Goal: Information Seeking & Learning: Learn about a topic

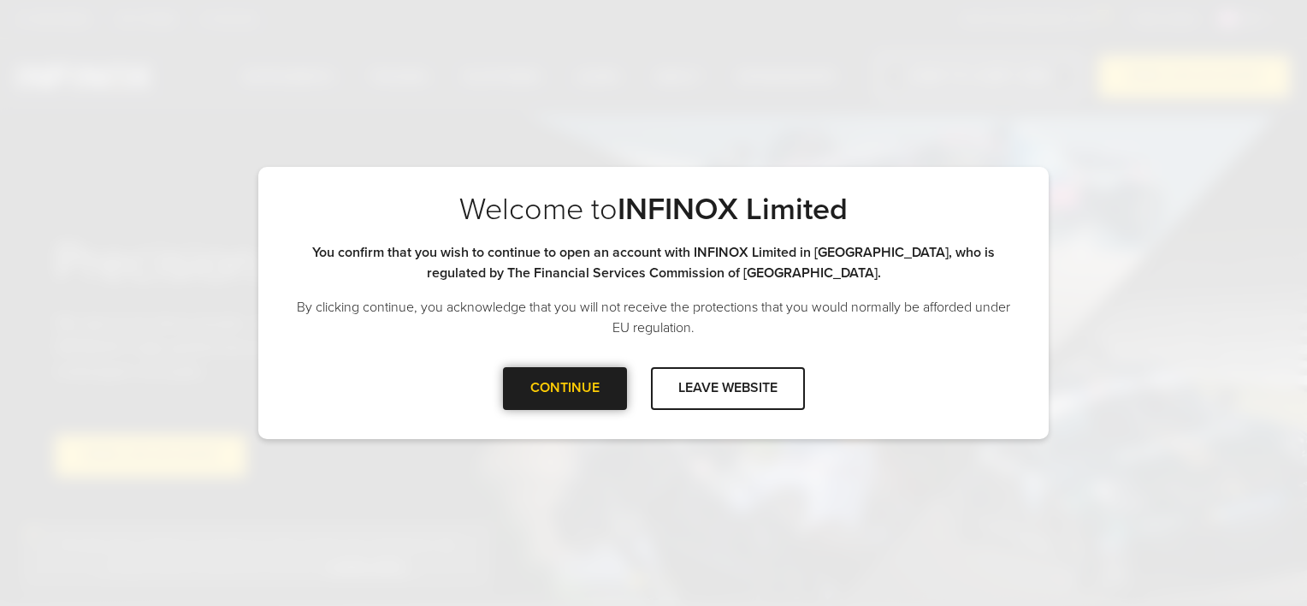
click at [565, 388] on div at bounding box center [565, 388] width 0 height 0
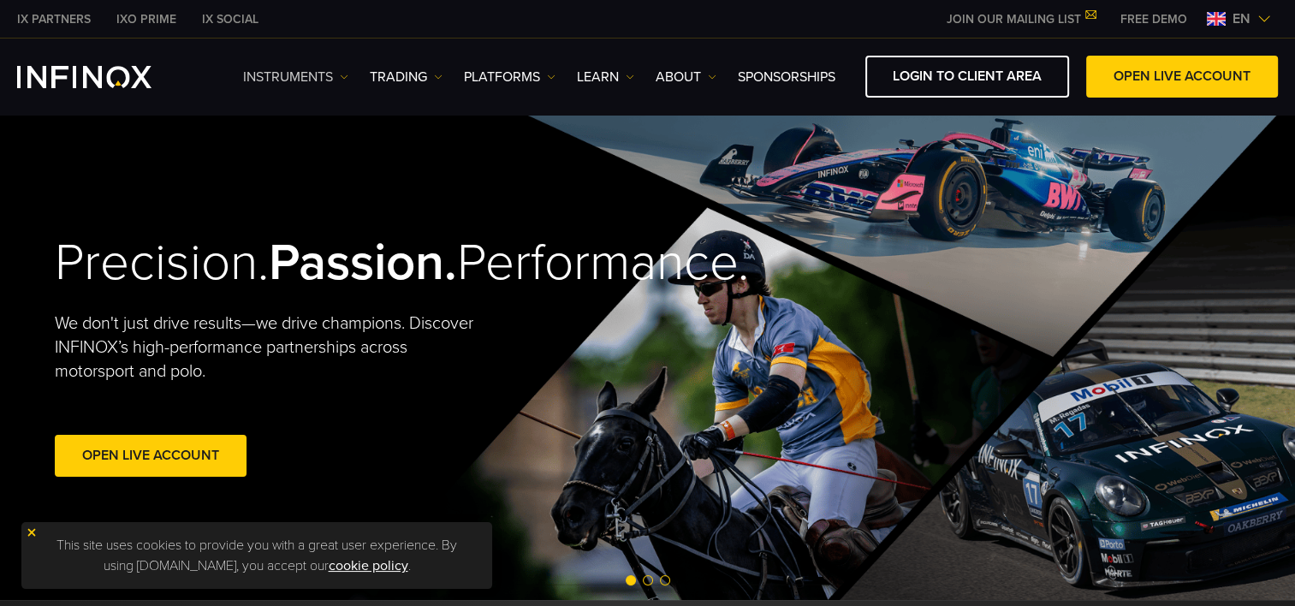
click at [305, 78] on link "Instruments" at bounding box center [295, 77] width 105 height 21
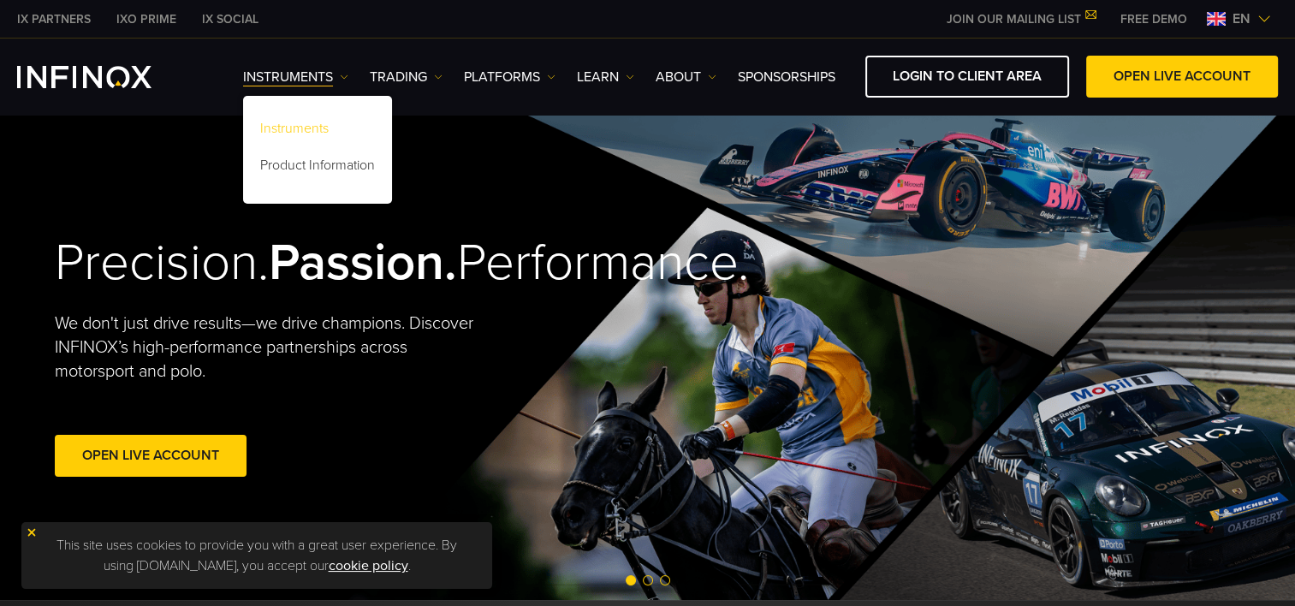
click at [314, 123] on link "Instruments" at bounding box center [317, 131] width 149 height 37
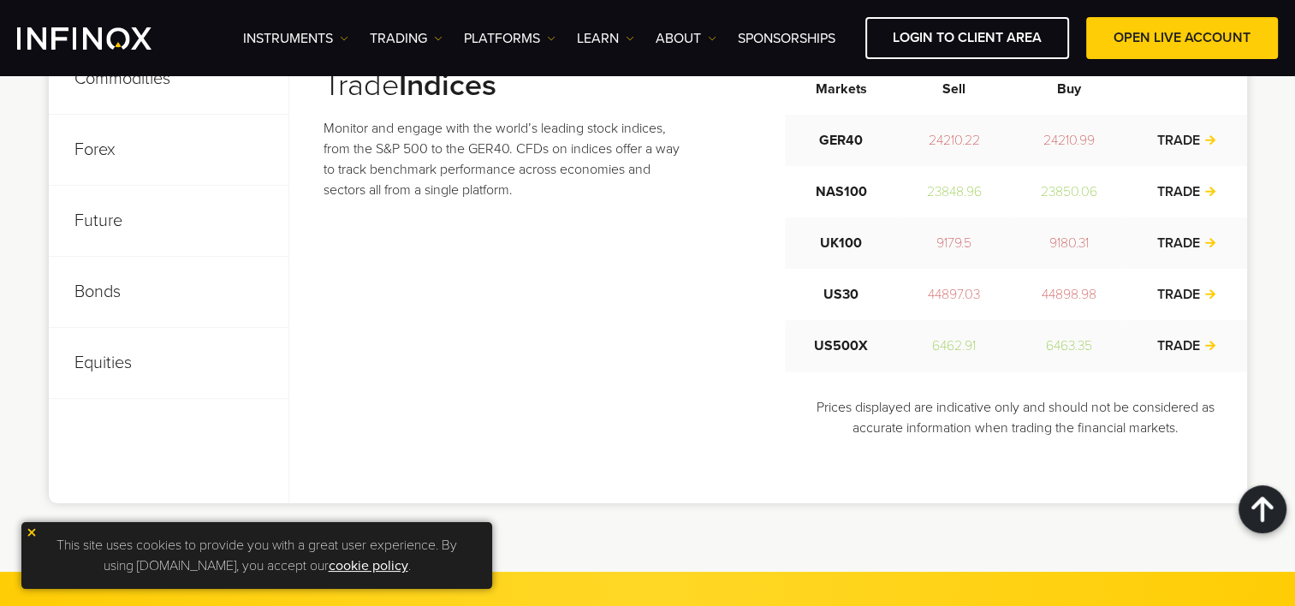
scroll to position [685, 0]
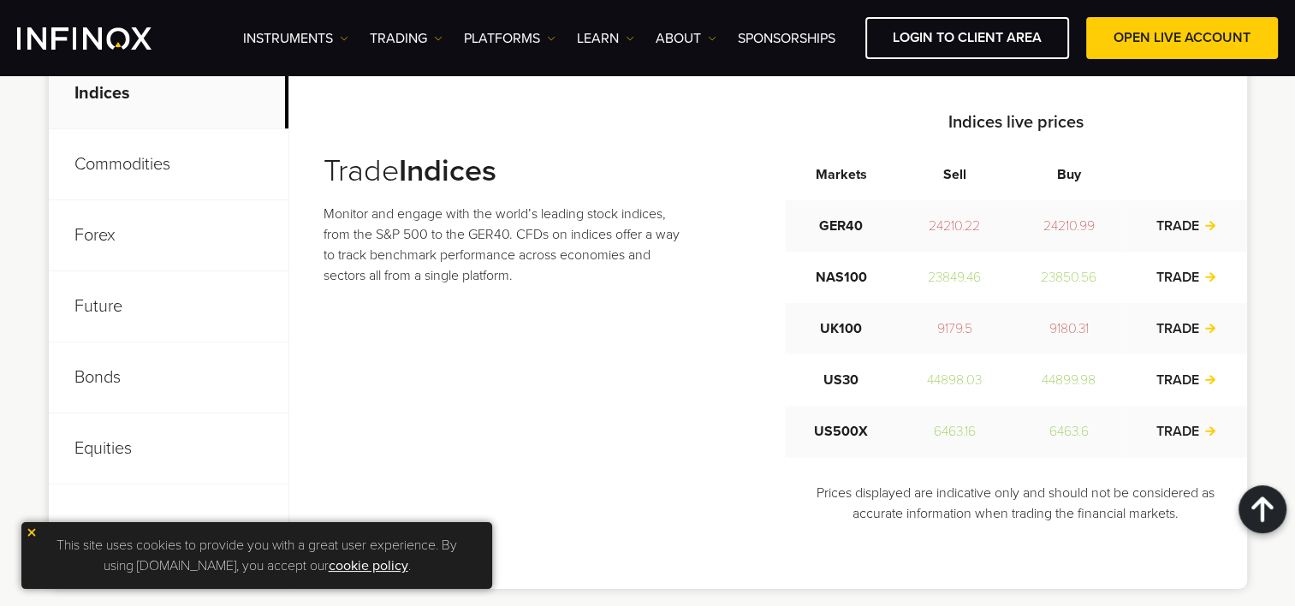
click at [117, 441] on p "Equities" at bounding box center [169, 448] width 240 height 71
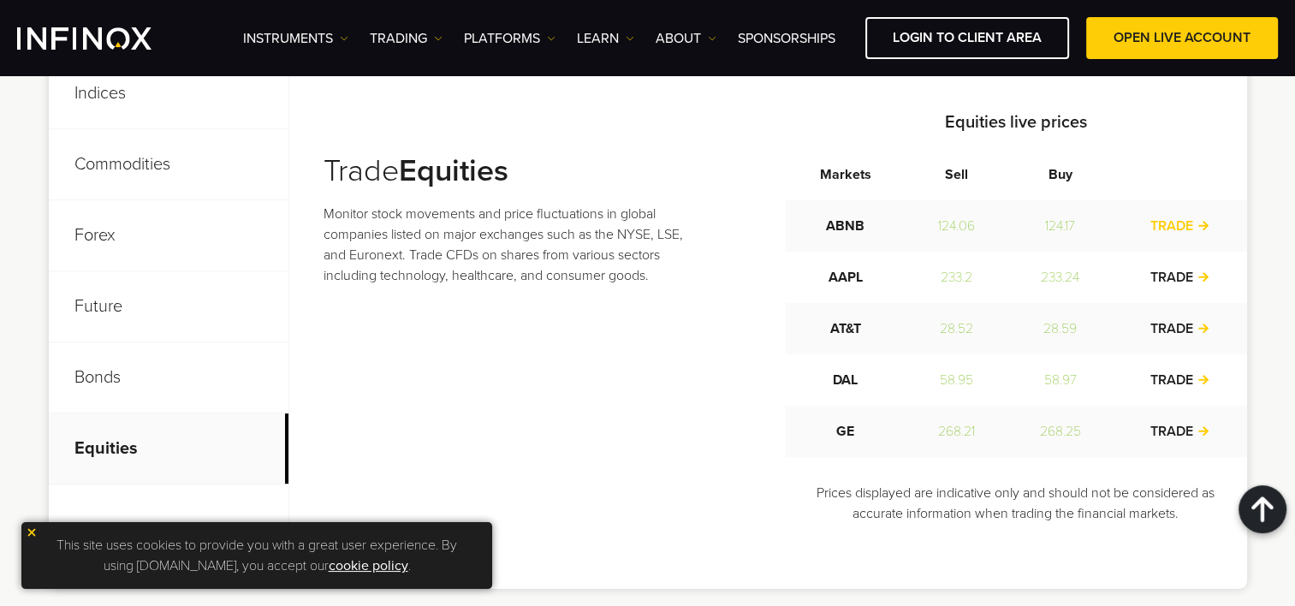
click at [1188, 229] on link "TRADE" at bounding box center [1180, 225] width 60 height 17
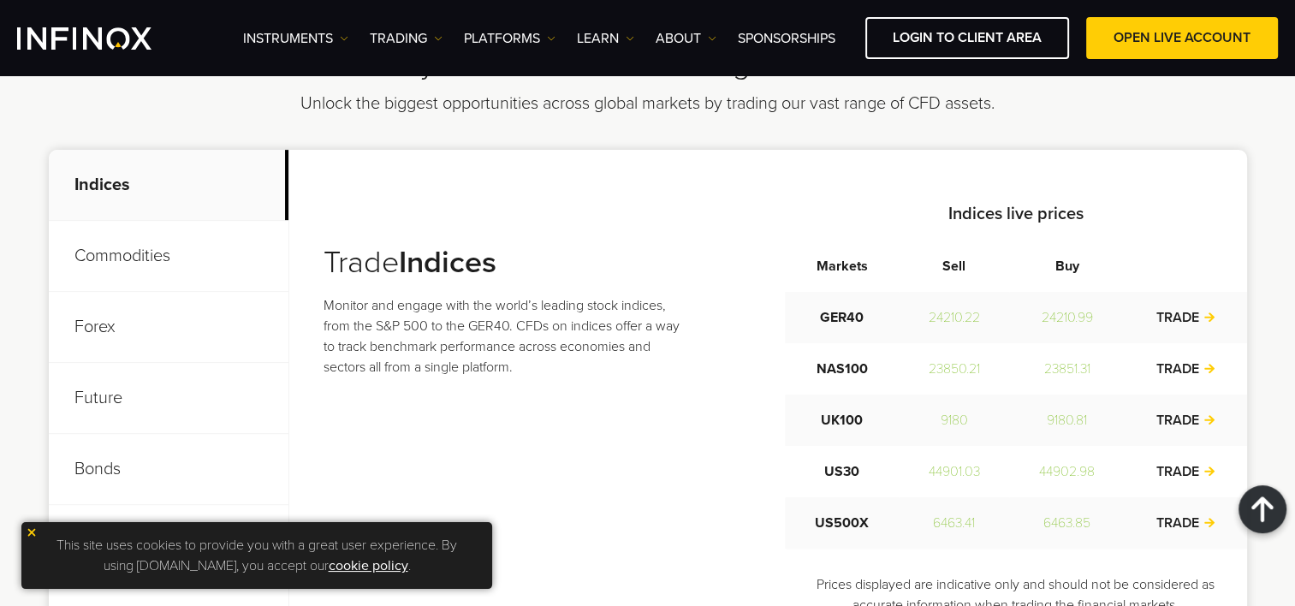
scroll to position [513, 0]
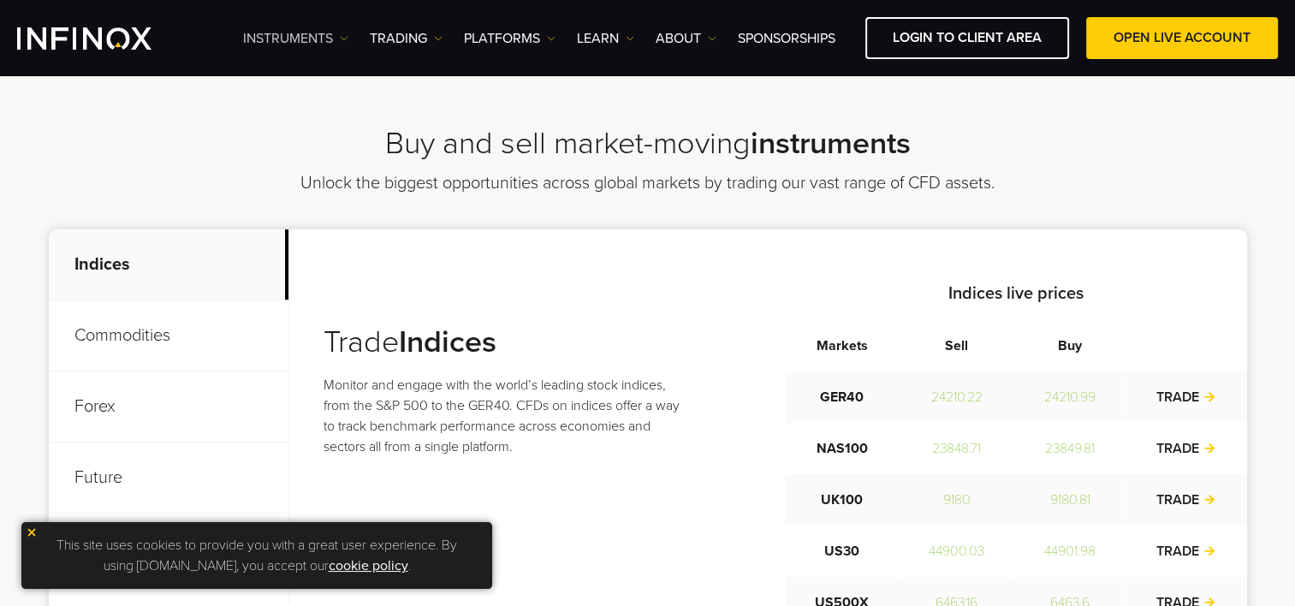
click at [315, 37] on link "Instruments" at bounding box center [295, 38] width 105 height 21
click at [288, 128] on link "Product Information" at bounding box center [317, 129] width 149 height 37
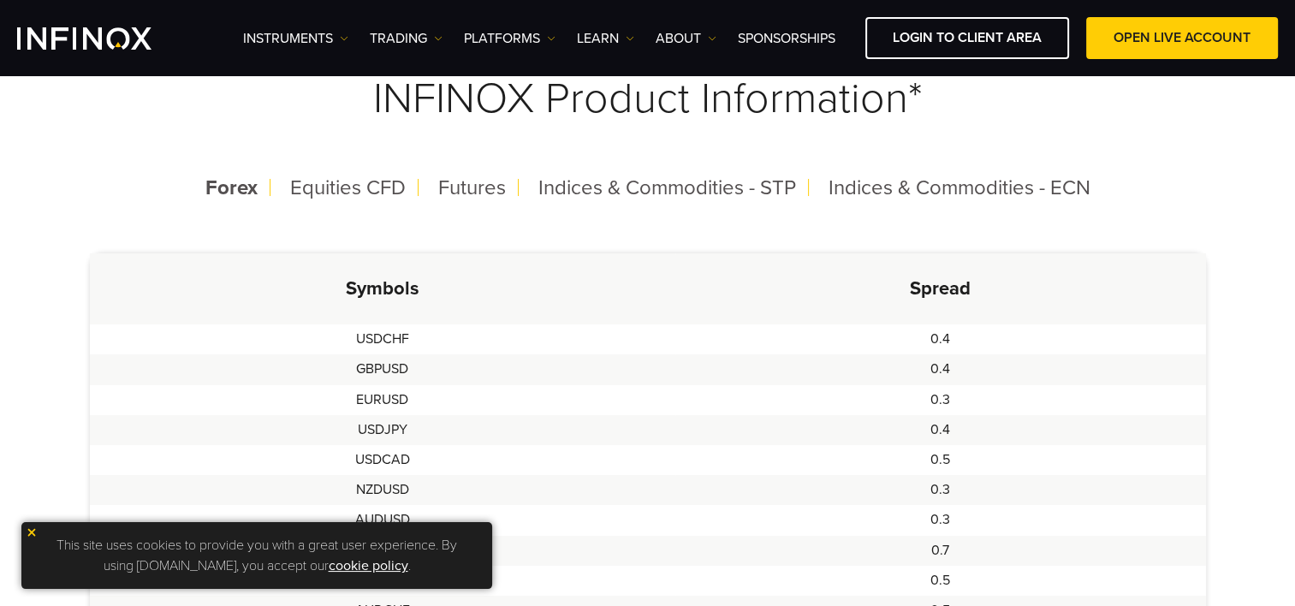
scroll to position [342, 0]
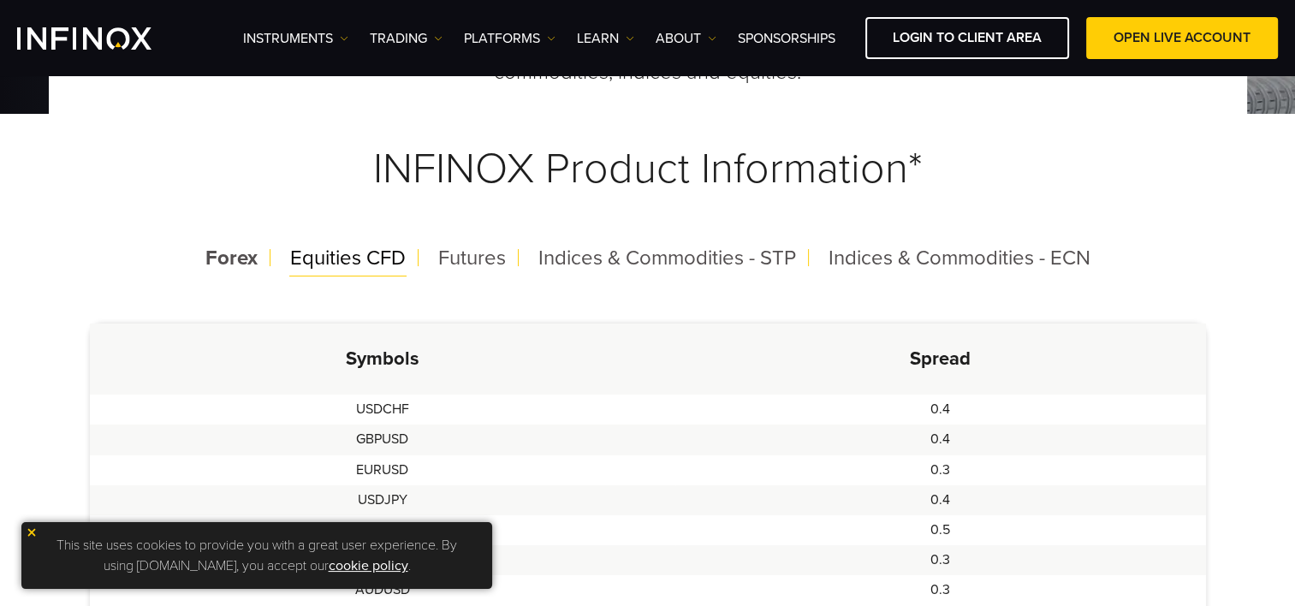
click at [324, 258] on span "Equities CFD" at bounding box center [348, 258] width 116 height 25
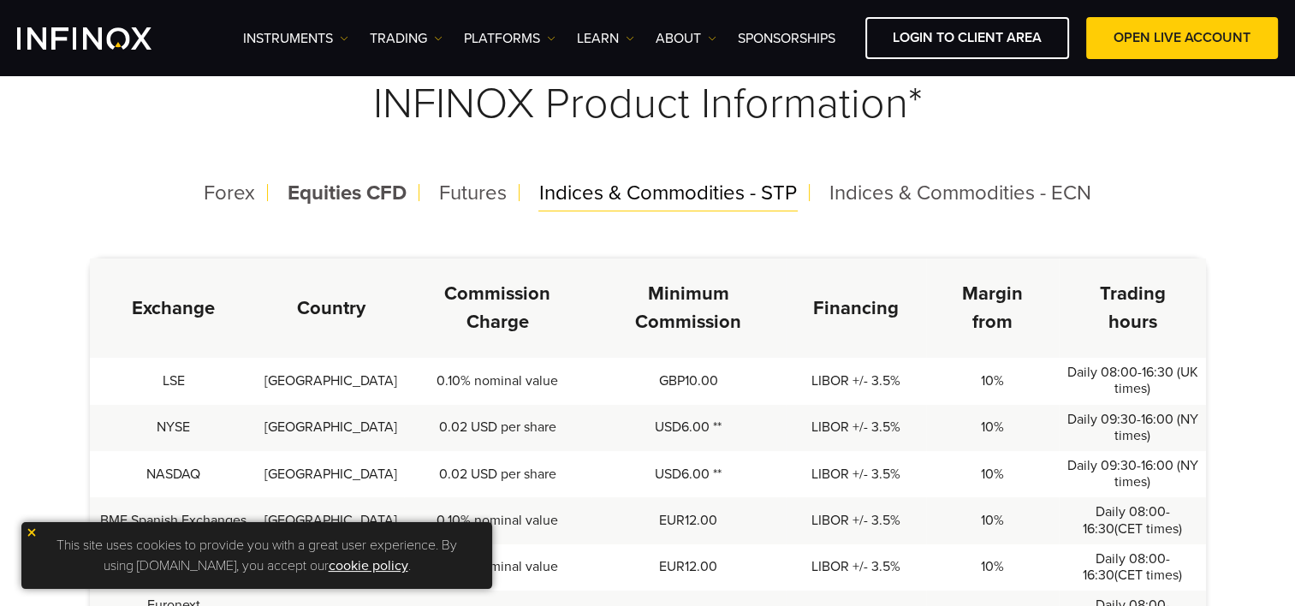
scroll to position [428, 0]
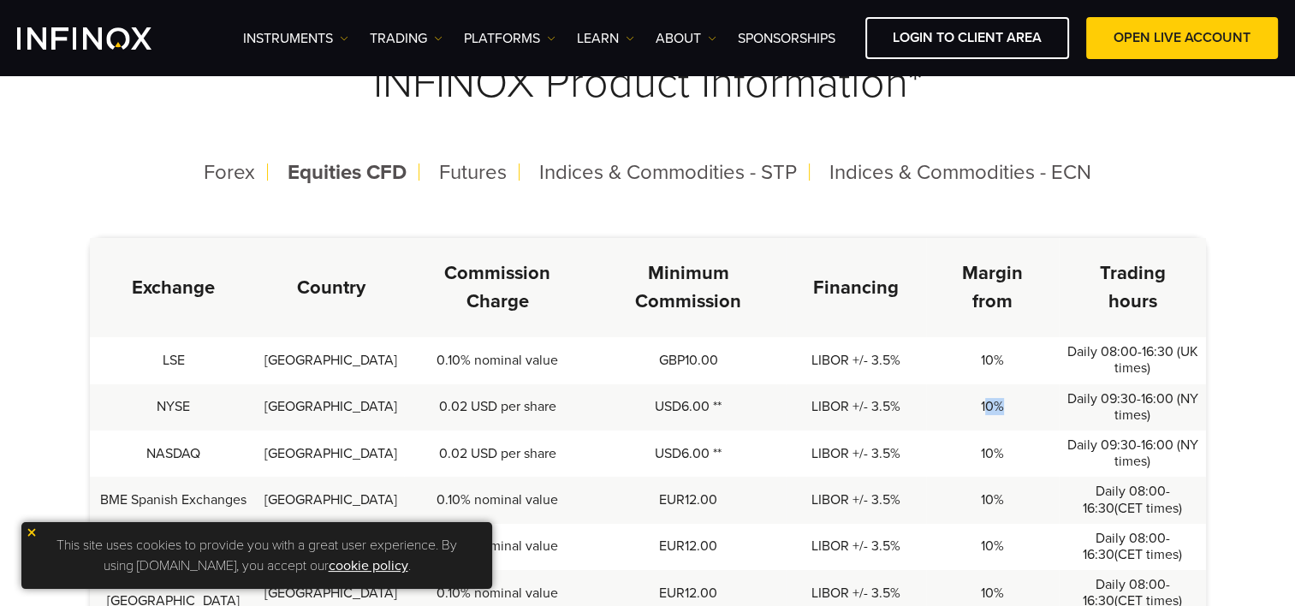
drag, startPoint x: 993, startPoint y: 406, endPoint x: 969, endPoint y: 407, distance: 24.0
click at [969, 407] on td "10%" at bounding box center [992, 407] width 133 height 46
click at [445, 171] on span "Futures" at bounding box center [473, 172] width 68 height 25
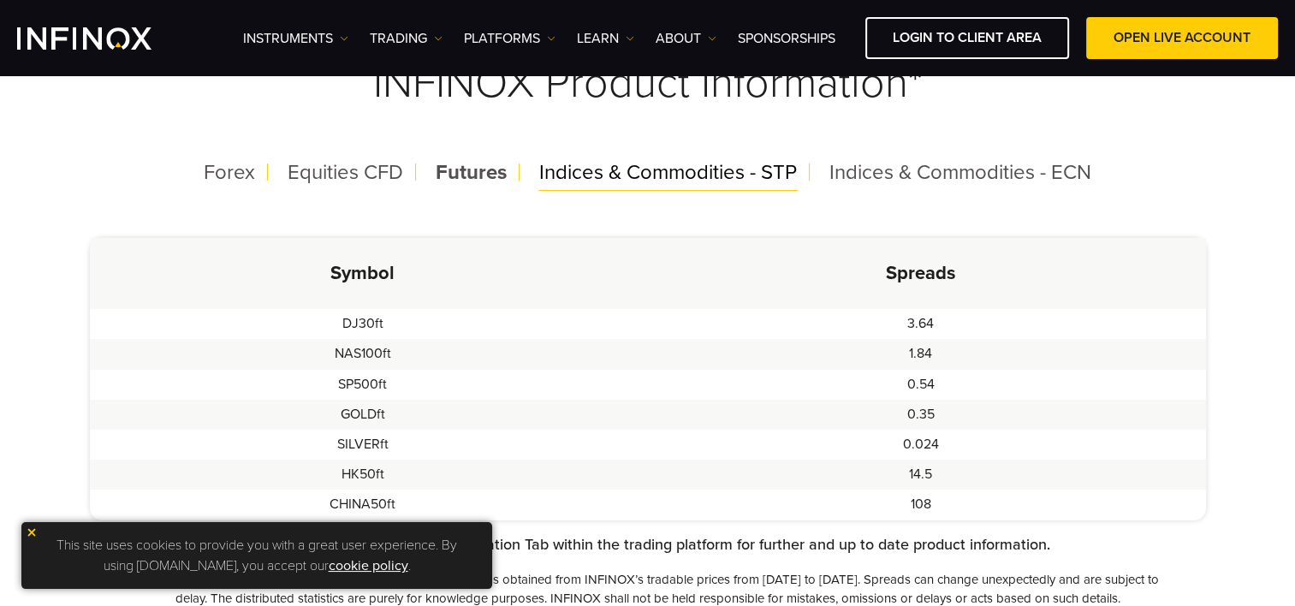
click at [567, 181] on span "Indices & Commodities - STP" at bounding box center [668, 172] width 258 height 25
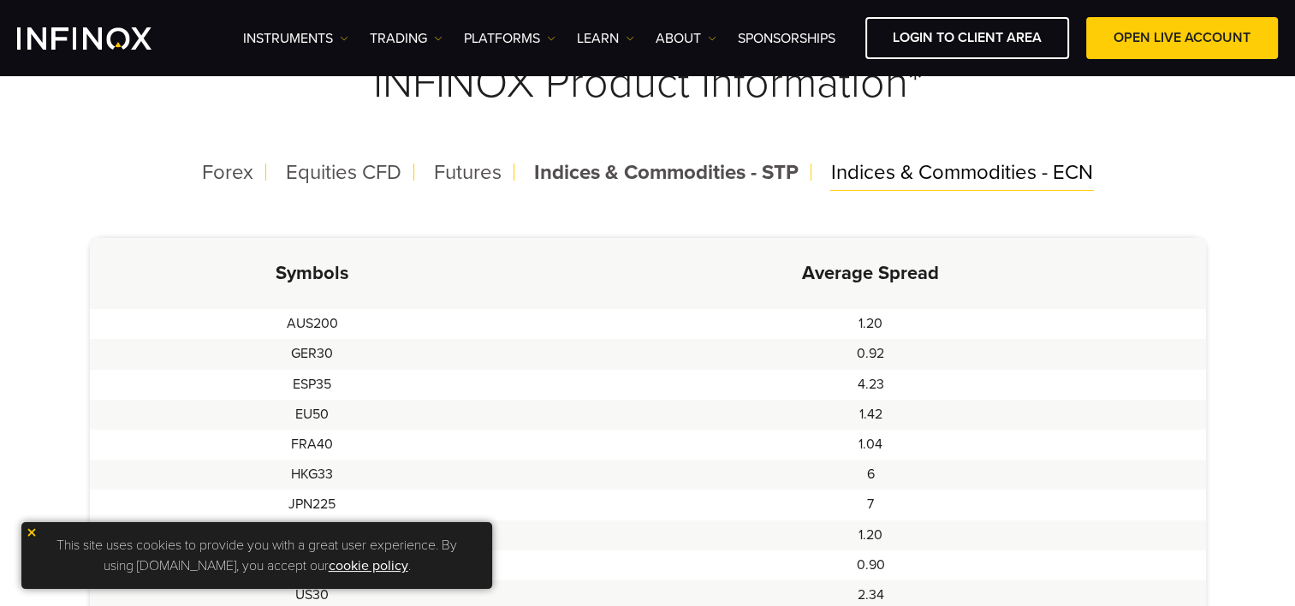
click at [963, 163] on span "Indices & Commodities - ECN" at bounding box center [962, 172] width 262 height 25
drag, startPoint x: 181, startPoint y: 181, endPoint x: 225, endPoint y: 178, distance: 43.7
click at [185, 181] on div "Forex Equities CFD Futures Indices & Commodities - STP Indices & Commodities - …" at bounding box center [648, 173] width 1116 height 44
click at [227, 178] on span "Forex" at bounding box center [228, 172] width 51 height 25
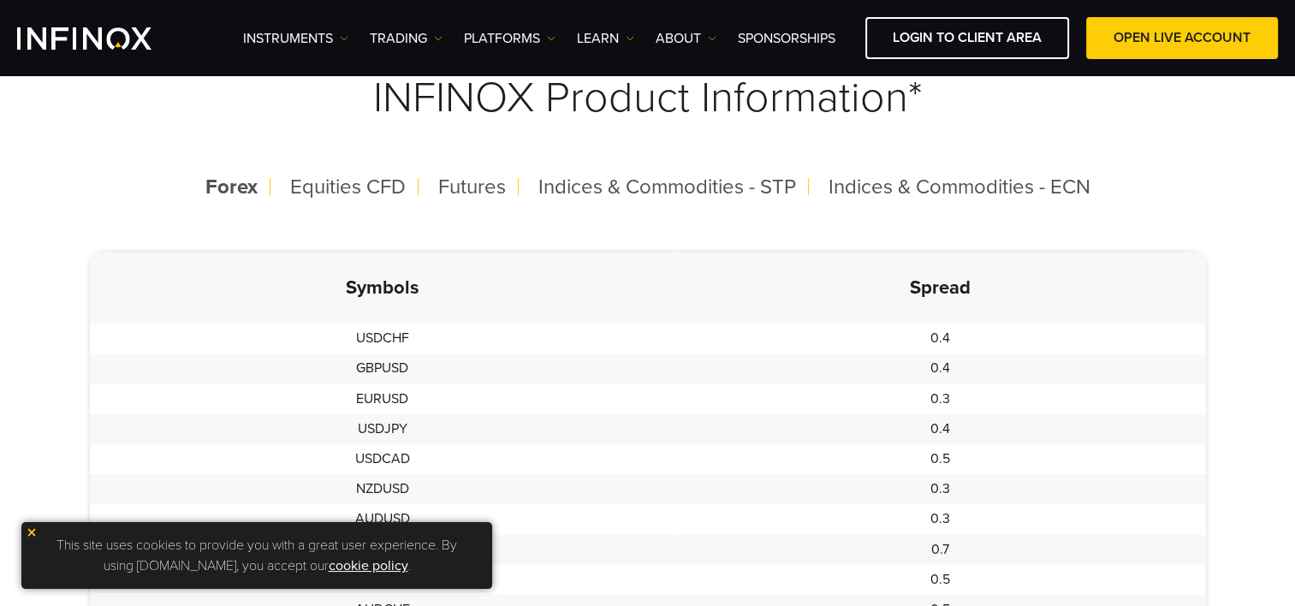
scroll to position [342, 0]
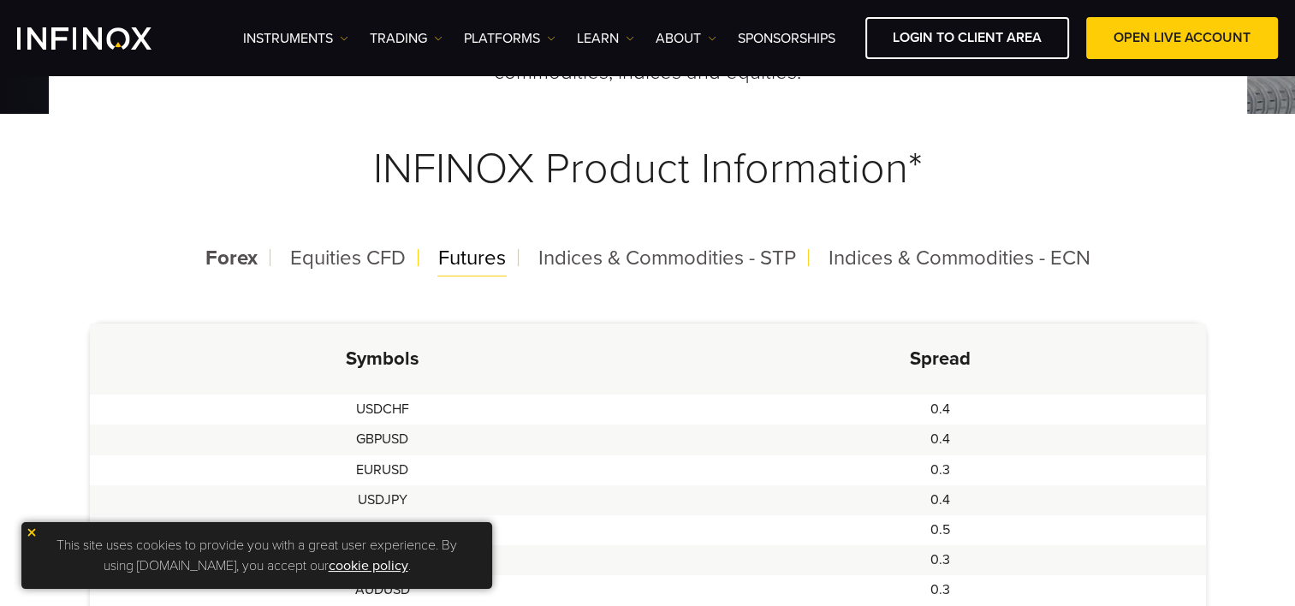
click at [494, 260] on span "Futures" at bounding box center [472, 258] width 68 height 25
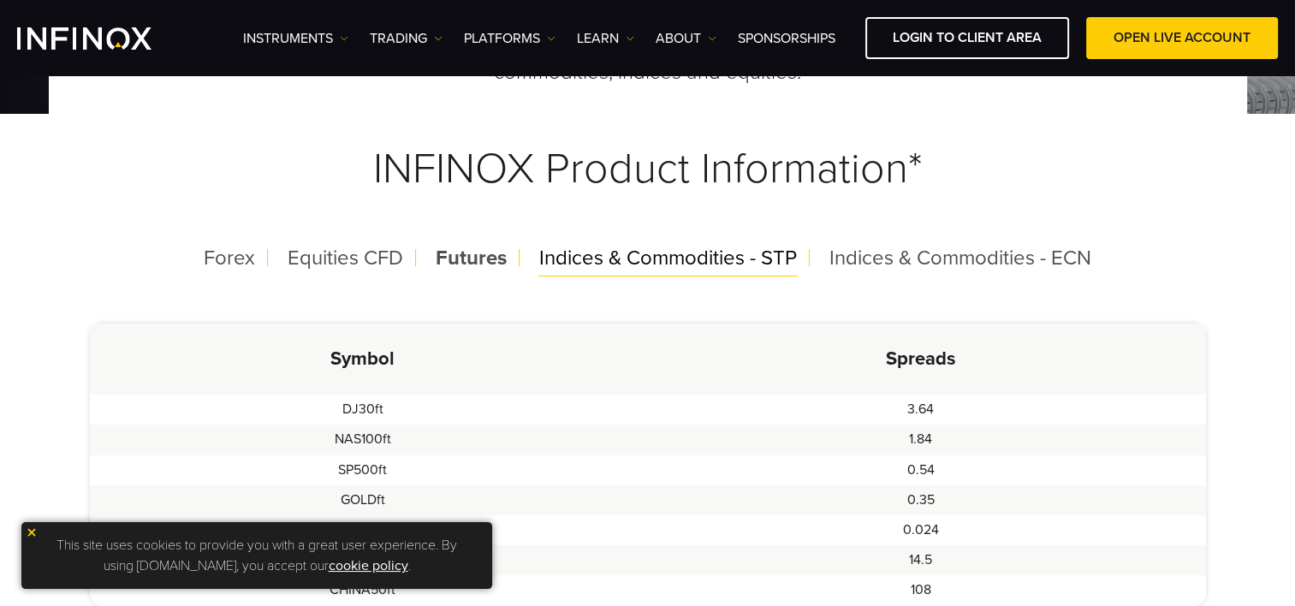
click at [625, 260] on span "Indices & Commodities - STP" at bounding box center [668, 258] width 258 height 25
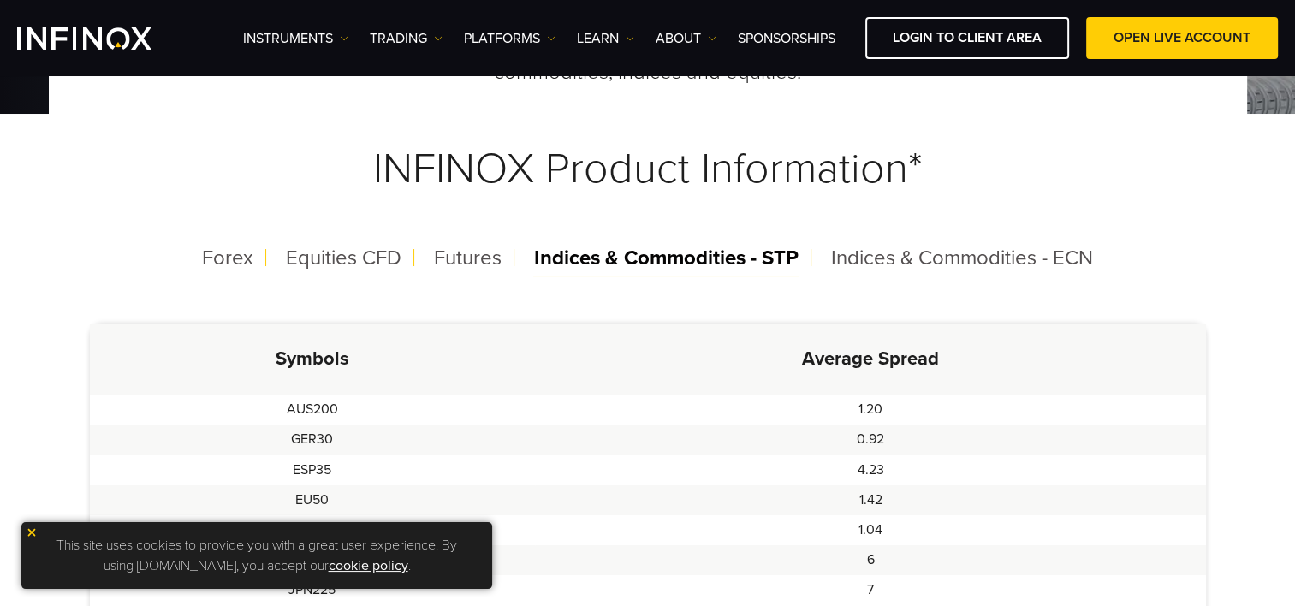
scroll to position [0, 0]
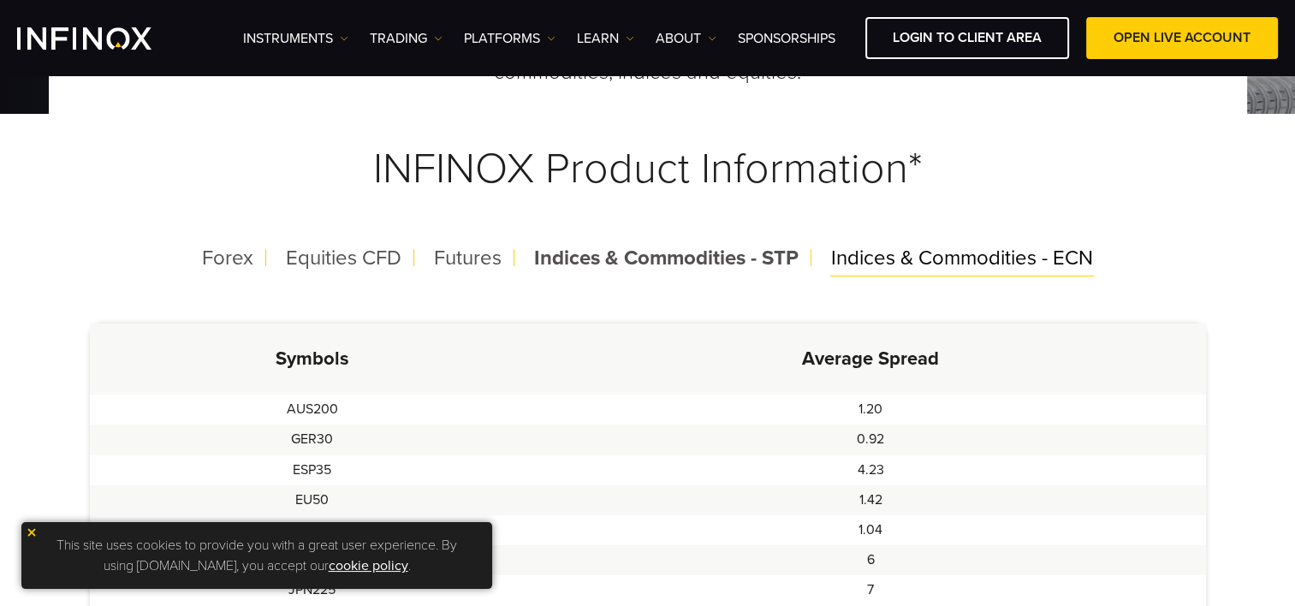
click at [917, 260] on span "Indices & Commodities - ECN" at bounding box center [962, 258] width 262 height 25
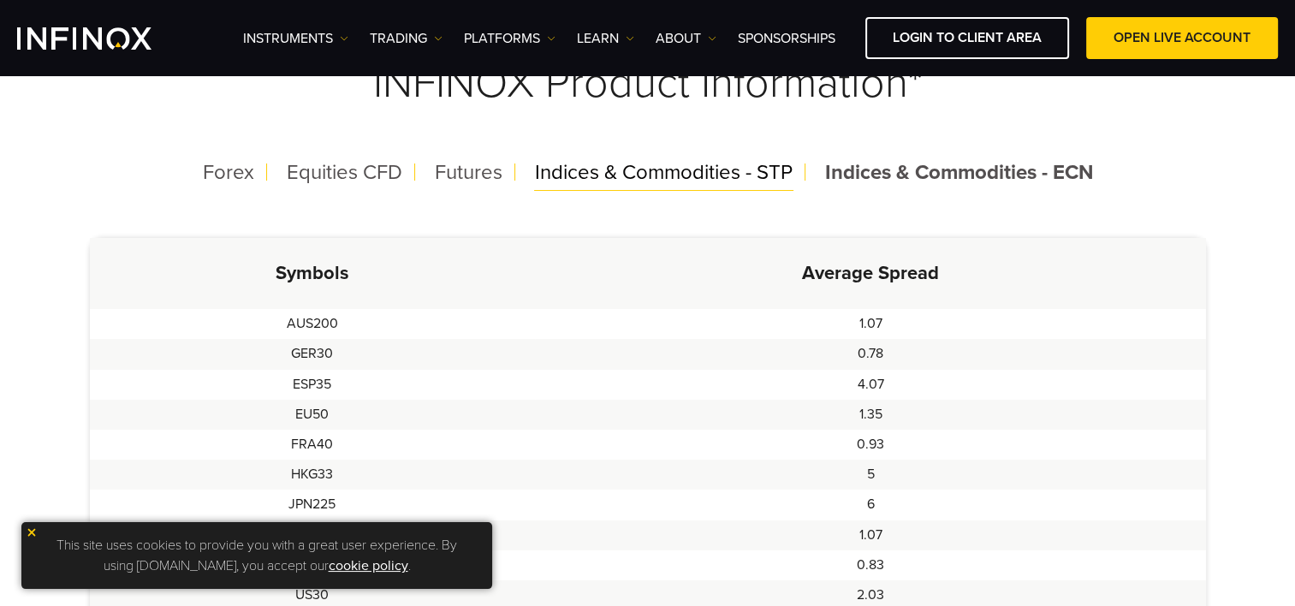
click at [575, 179] on span "Indices & Commodities - STP" at bounding box center [664, 172] width 258 height 25
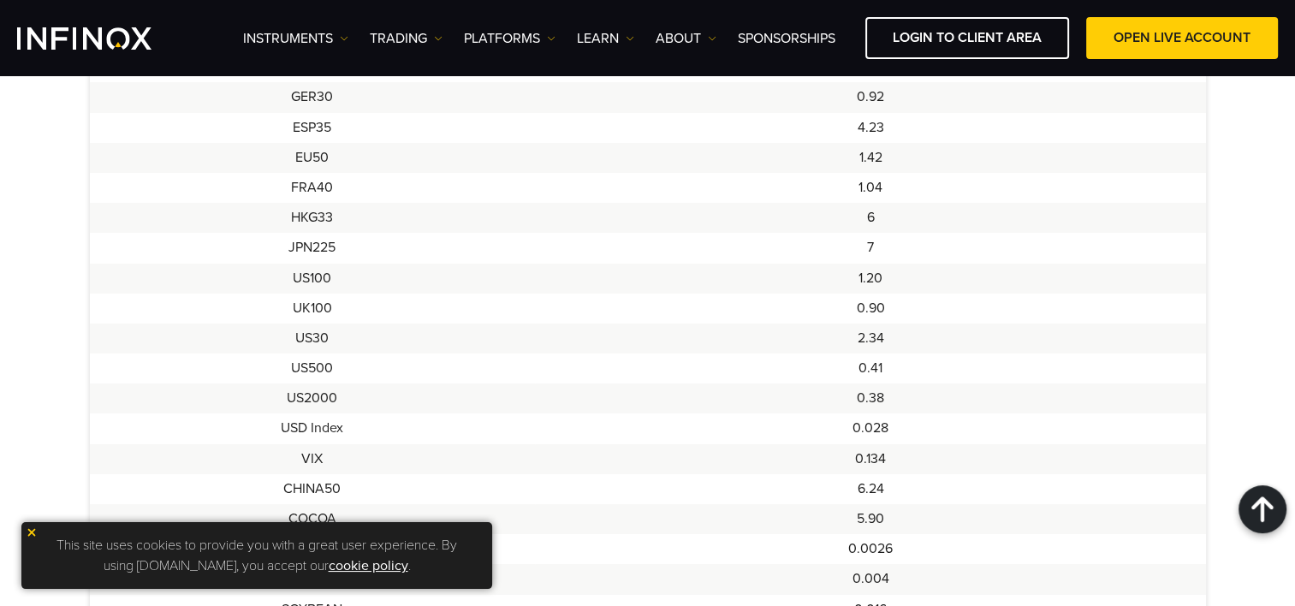
scroll to position [856, 0]
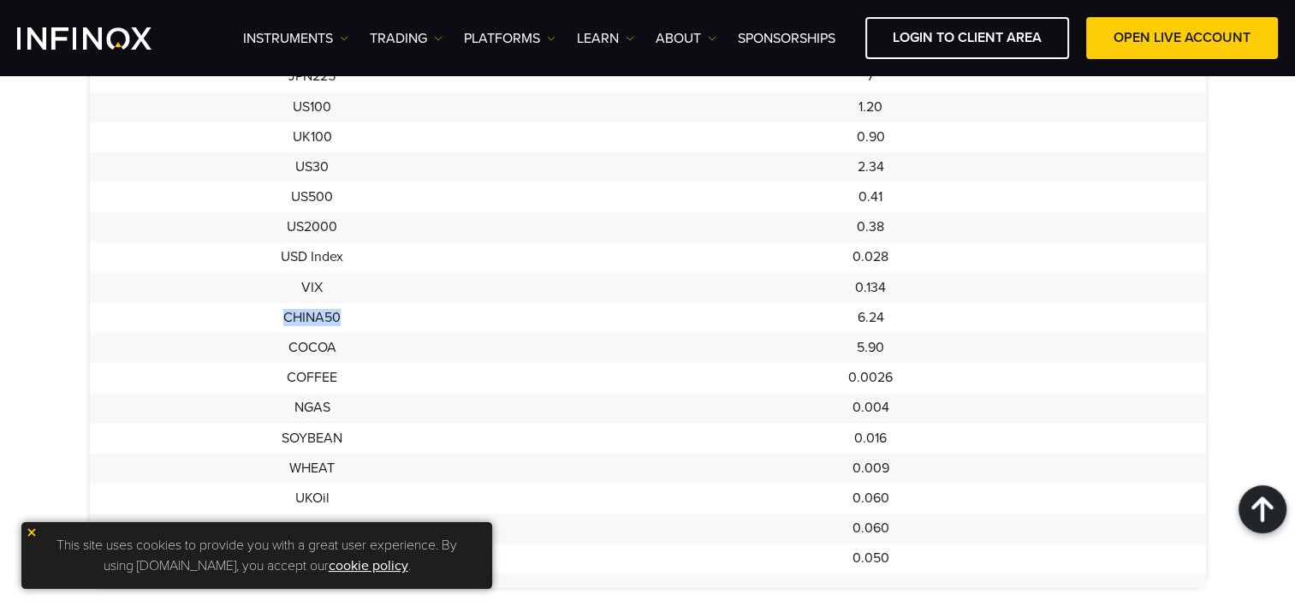
drag, startPoint x: 368, startPoint y: 315, endPoint x: 255, endPoint y: 318, distance: 113.0
click at [255, 318] on td "CHINA50" at bounding box center [313, 318] width 446 height 30
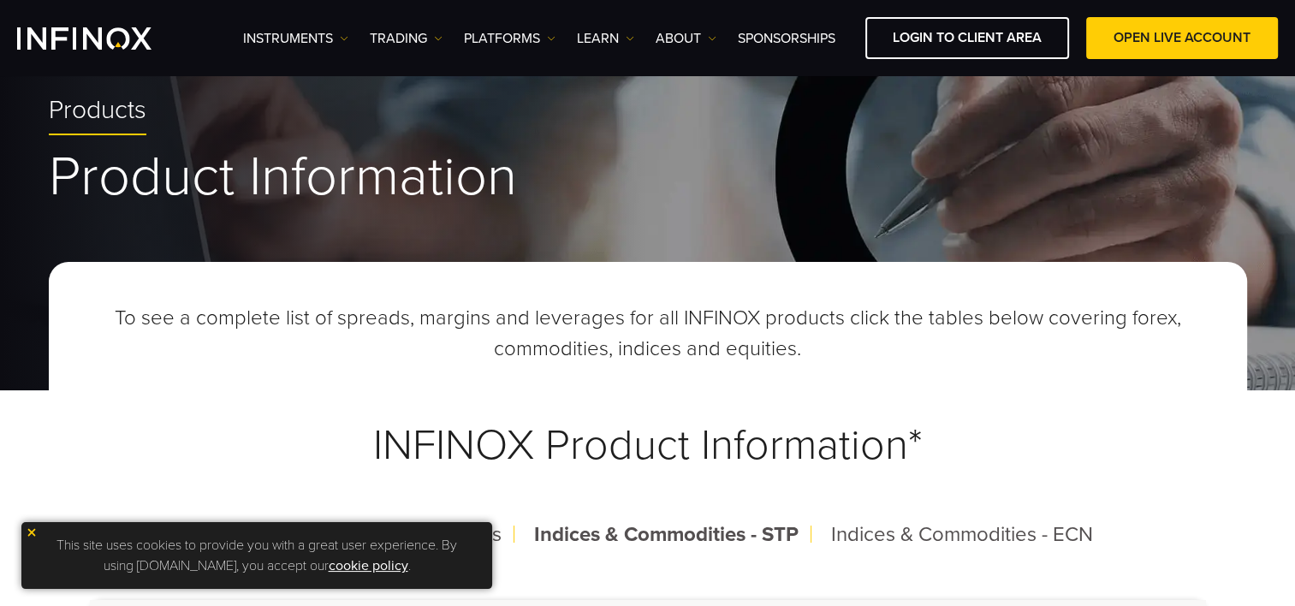
scroll to position [0, 0]
